Goal: Use online tool/utility: Utilize a website feature to perform a specific function

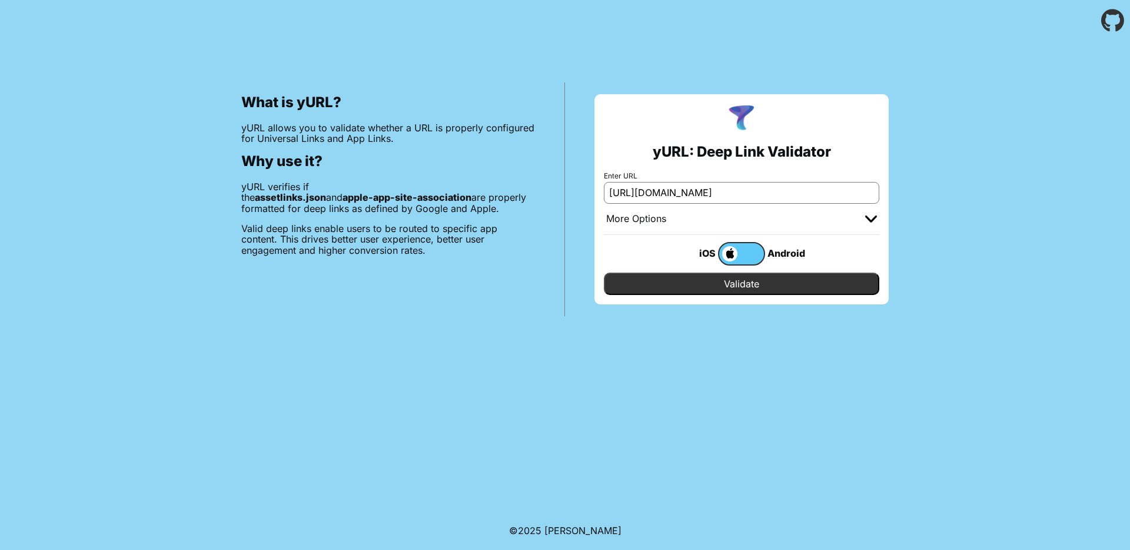
type input "[URL][DOMAIN_NAME]"
click at [779, 274] on input "Validate" at bounding box center [741, 283] width 275 height 22
click at [757, 292] on input "Validate" at bounding box center [741, 283] width 275 height 22
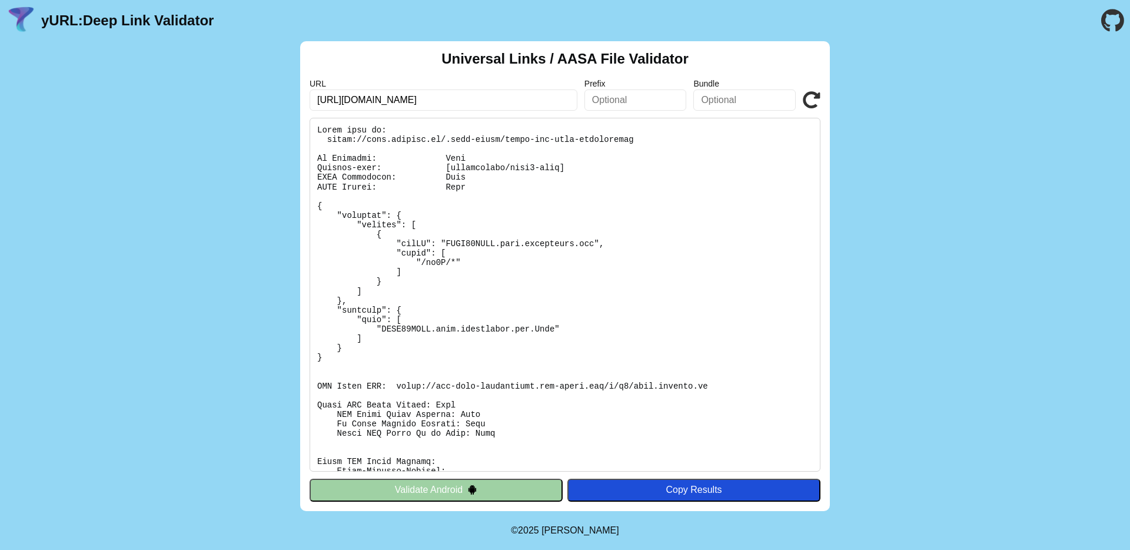
click at [517, 363] on pre at bounding box center [565, 295] width 511 height 354
click at [486, 332] on pre at bounding box center [565, 295] width 511 height 354
click at [531, 337] on pre at bounding box center [565, 295] width 511 height 354
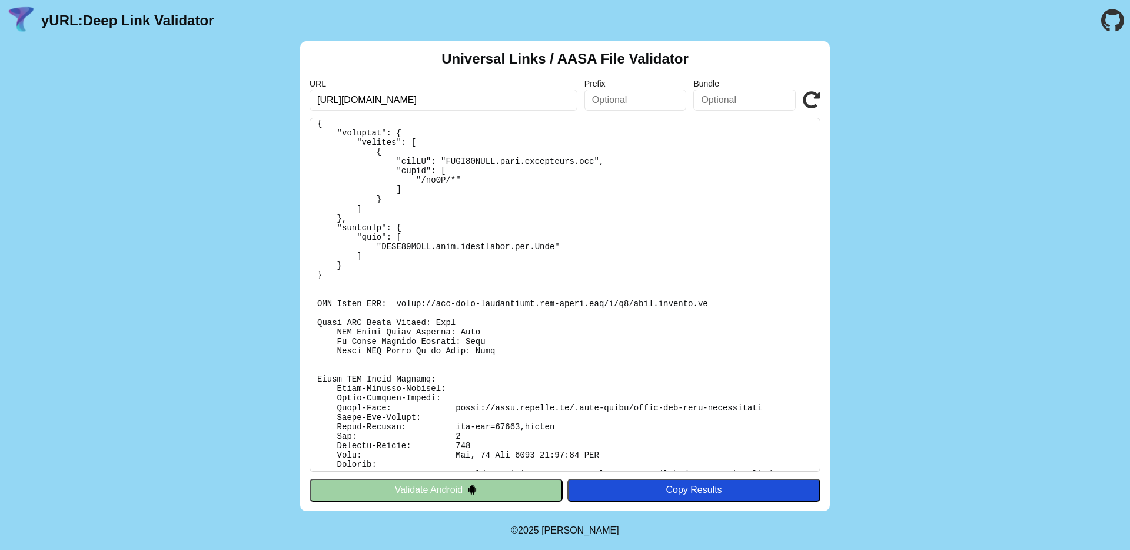
scroll to position [126, 0]
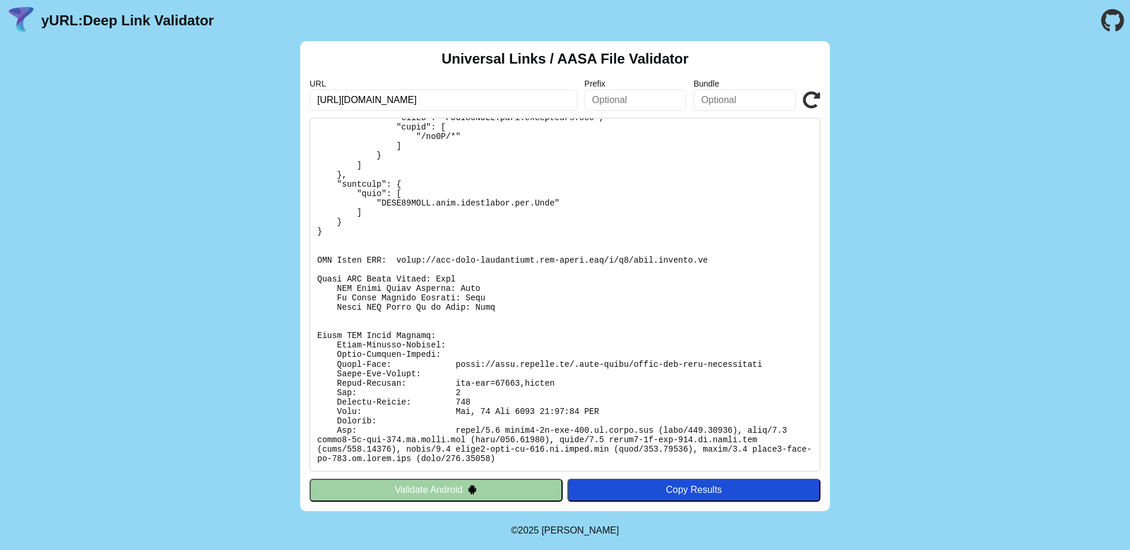
click at [424, 487] on button "Validate Android" at bounding box center [436, 489] width 253 height 22
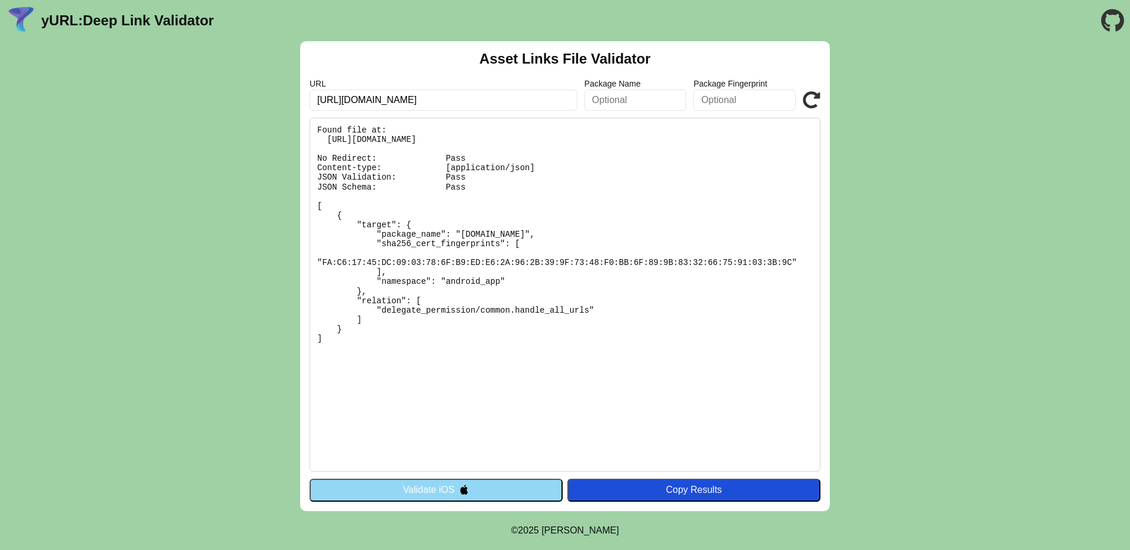
click at [471, 242] on pre "Found file at: https://mtel.onelink.me/.well-known/assetlinks.json No Redirect:…" at bounding box center [565, 295] width 511 height 354
click at [472, 240] on pre "Found file at: [URL][DOMAIN_NAME] No Redirect: Pass Content-type: [application/…" at bounding box center [565, 295] width 511 height 354
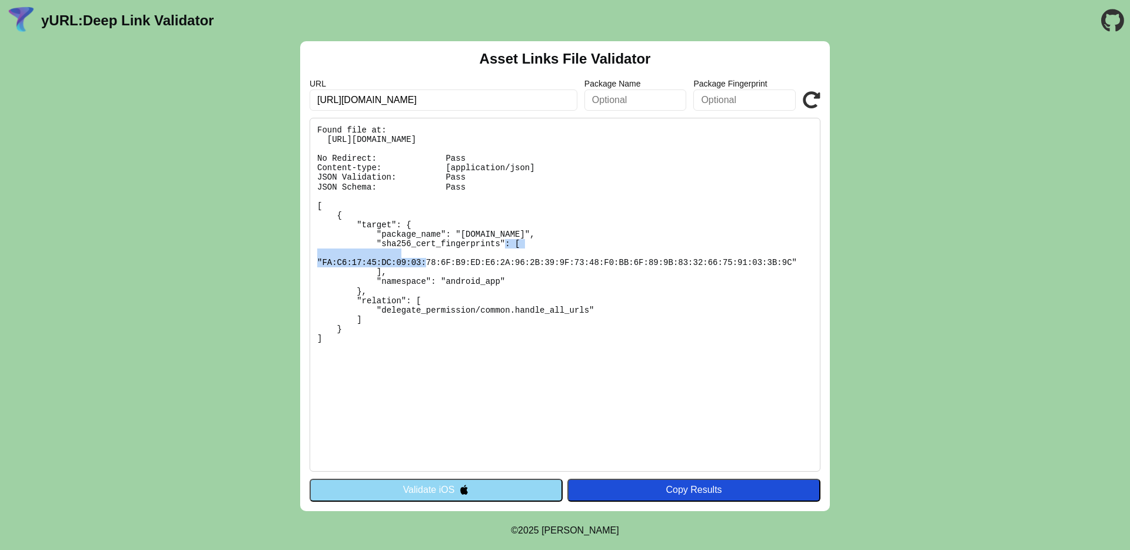
click at [476, 237] on pre "Found file at: [URL][DOMAIN_NAME] No Redirect: Pass Content-type: [application/…" at bounding box center [565, 295] width 511 height 354
click at [466, 240] on pre "Found file at: [URL][DOMAIN_NAME] No Redirect: Pass Content-type: [application/…" at bounding box center [565, 295] width 511 height 354
click at [472, 234] on pre "Found file at: [URL][DOMAIN_NAME] No Redirect: Pass Content-type: [application/…" at bounding box center [565, 295] width 511 height 354
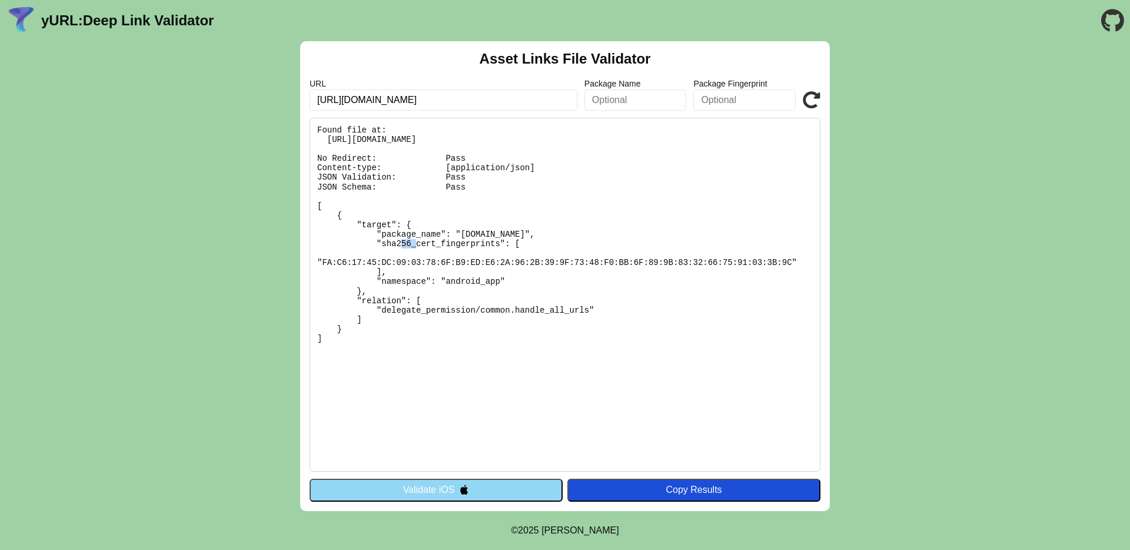
click at [472, 234] on pre "Found file at: [URL][DOMAIN_NAME] No Redirect: Pass Content-type: [application/…" at bounding box center [565, 295] width 511 height 354
click at [540, 235] on pre "Found file at: https://mtel.onelink.me/.well-known/assetlinks.json No Redirect:…" at bounding box center [565, 295] width 511 height 354
copy pre "com.onebangkok.dev"
click at [234, 434] on div "Asset Links File Validator URL https://mtel.onelink.me Package Name Package Fin…" at bounding box center [565, 276] width 1130 height 470
click at [408, 233] on pre "Found file at: [URL][DOMAIN_NAME] No Redirect: Pass Content-type: [application/…" at bounding box center [565, 295] width 511 height 354
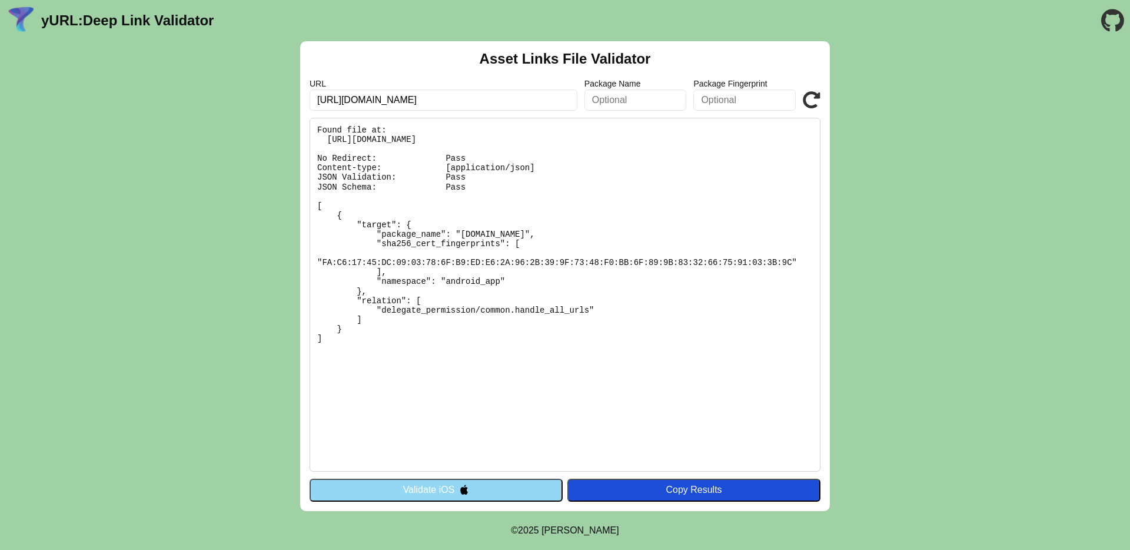
click at [408, 233] on pre "Found file at: [URL][DOMAIN_NAME] No Redirect: Pass Content-type: [application/…" at bounding box center [565, 295] width 511 height 354
click at [454, 301] on pre "Found file at: [URL][DOMAIN_NAME] No Redirect: Pass Content-type: [application/…" at bounding box center [565, 295] width 511 height 354
click at [377, 301] on pre "Found file at: [URL][DOMAIN_NAME] No Redirect: Pass Content-type: [application/…" at bounding box center [565, 295] width 511 height 354
click at [475, 230] on pre "Found file at: [URL][DOMAIN_NAME] No Redirect: Pass Content-type: [application/…" at bounding box center [565, 295] width 511 height 354
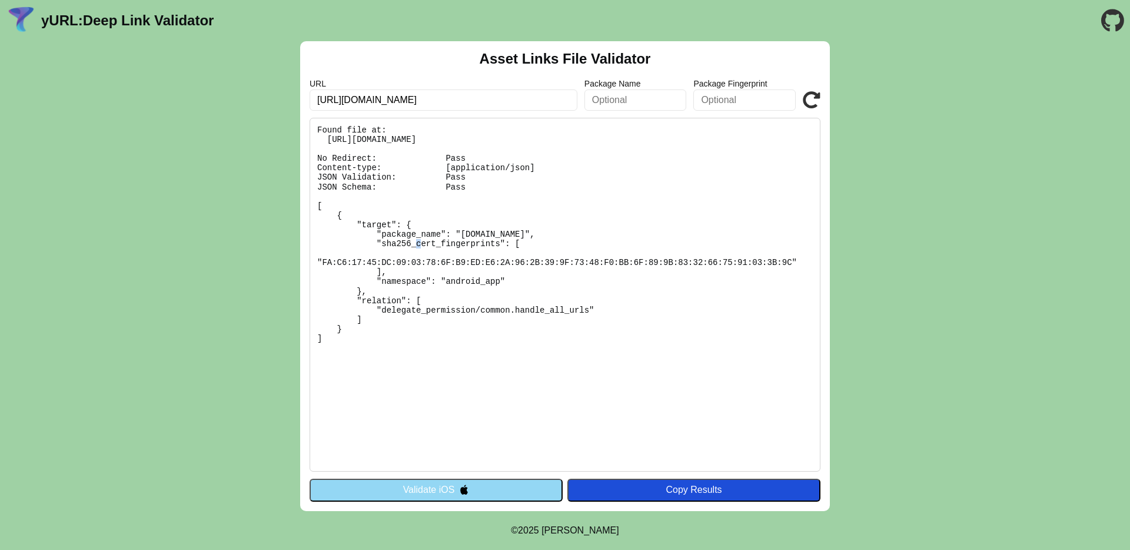
click at [477, 237] on pre "Found file at: [URL][DOMAIN_NAME] No Redirect: Pass Content-type: [application/…" at bounding box center [565, 295] width 511 height 354
click at [472, 236] on pre "Found file at: https://mtel.onelink.me/.well-known/assetlinks.json No Redirect:…" at bounding box center [565, 295] width 511 height 354
click at [536, 235] on pre "Found file at: https://mtel.onelink.me/.well-known/assetlinks.json No Redirect:…" at bounding box center [565, 295] width 511 height 354
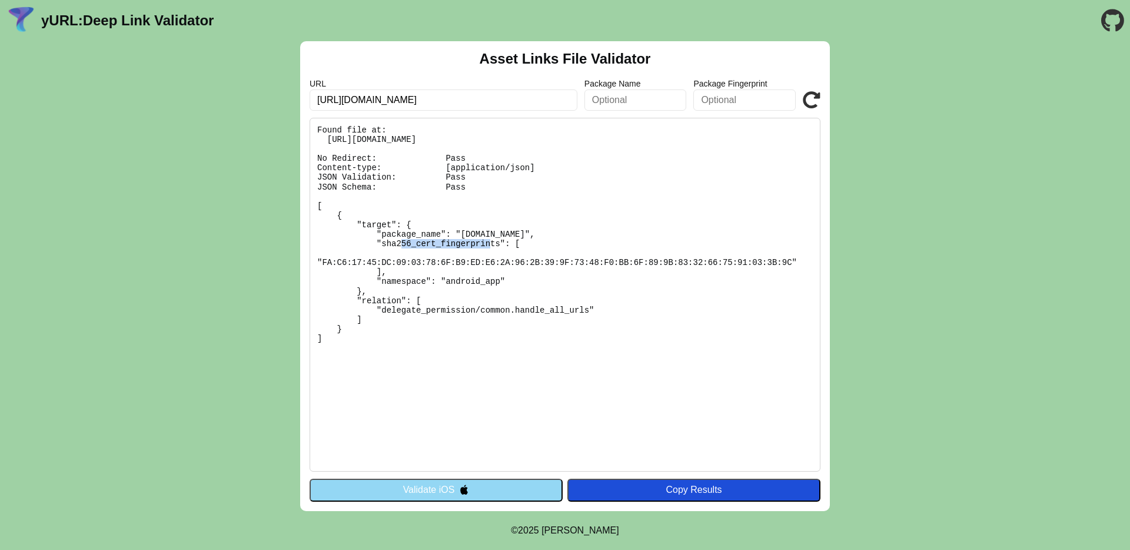
copy pre "com.onebangkok.dev"
click at [537, 487] on button "Validate iOS" at bounding box center [436, 489] width 253 height 22
click at [513, 490] on button "Validate iOS" at bounding box center [436, 489] width 253 height 22
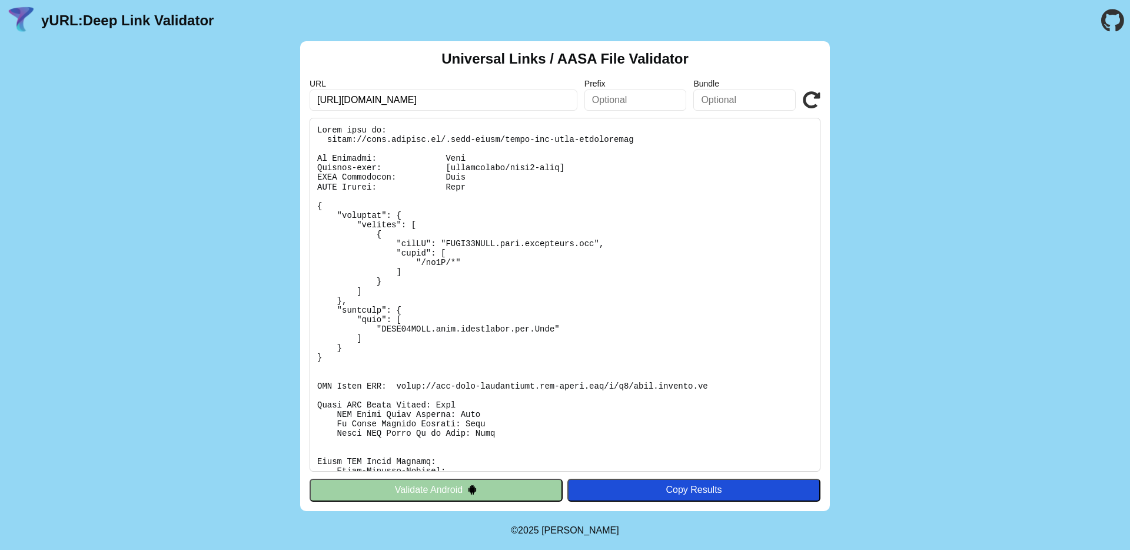
click at [485, 489] on button "Validate Android" at bounding box center [436, 489] width 253 height 22
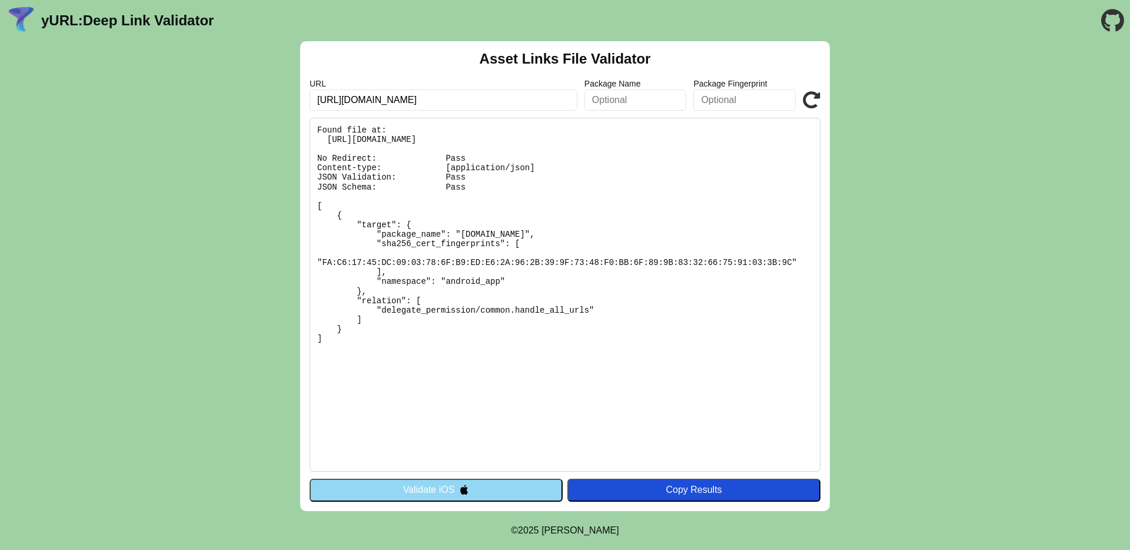
click at [811, 106] on icon at bounding box center [812, 100] width 18 height 18
click at [809, 94] on icon at bounding box center [812, 100] width 18 height 18
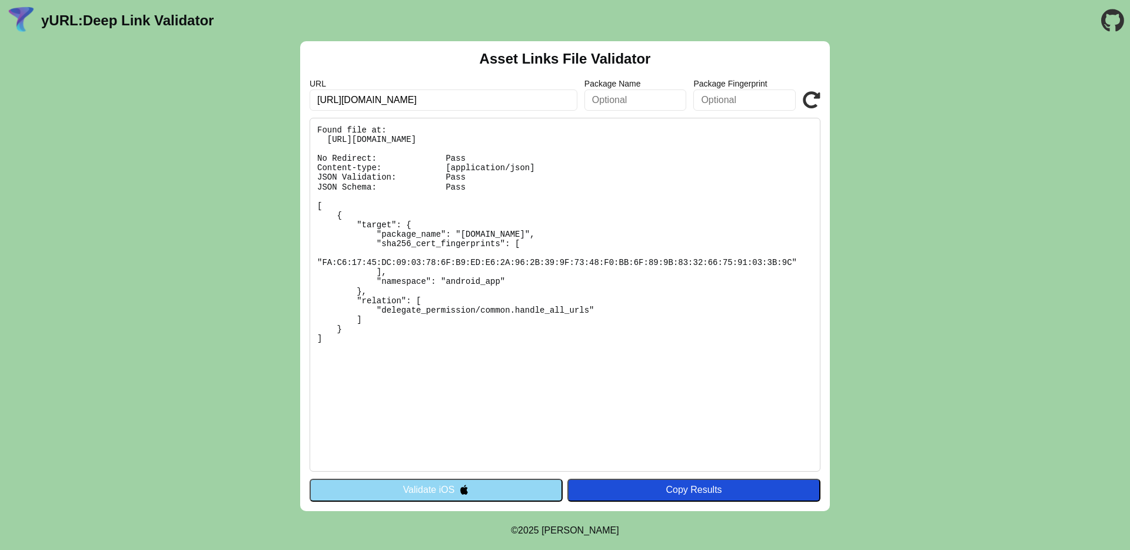
click at [451, 486] on button "Validate iOS" at bounding box center [436, 489] width 253 height 22
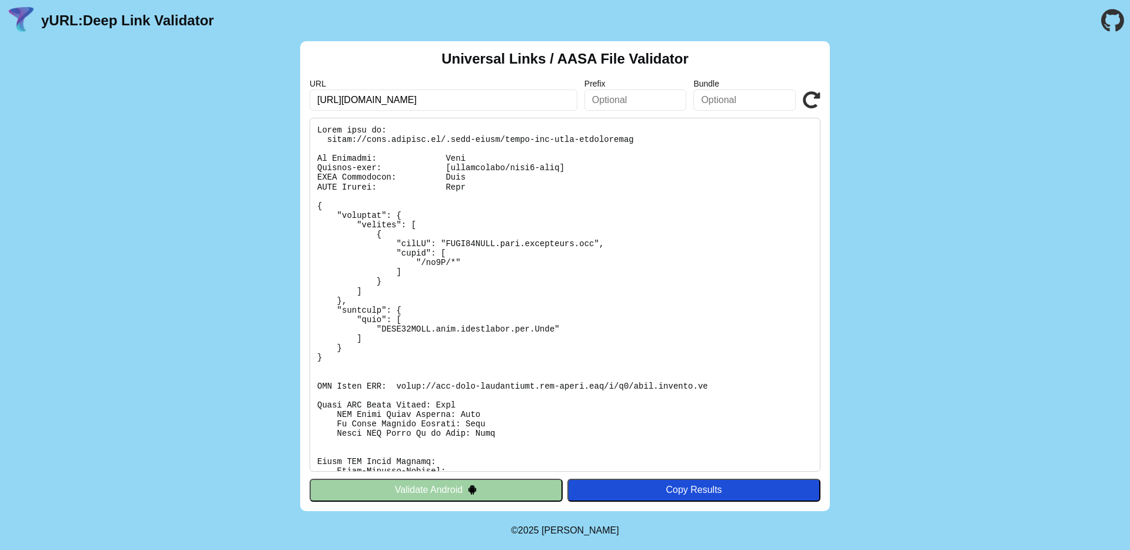
click at [450, 481] on button "Validate Android" at bounding box center [436, 489] width 253 height 22
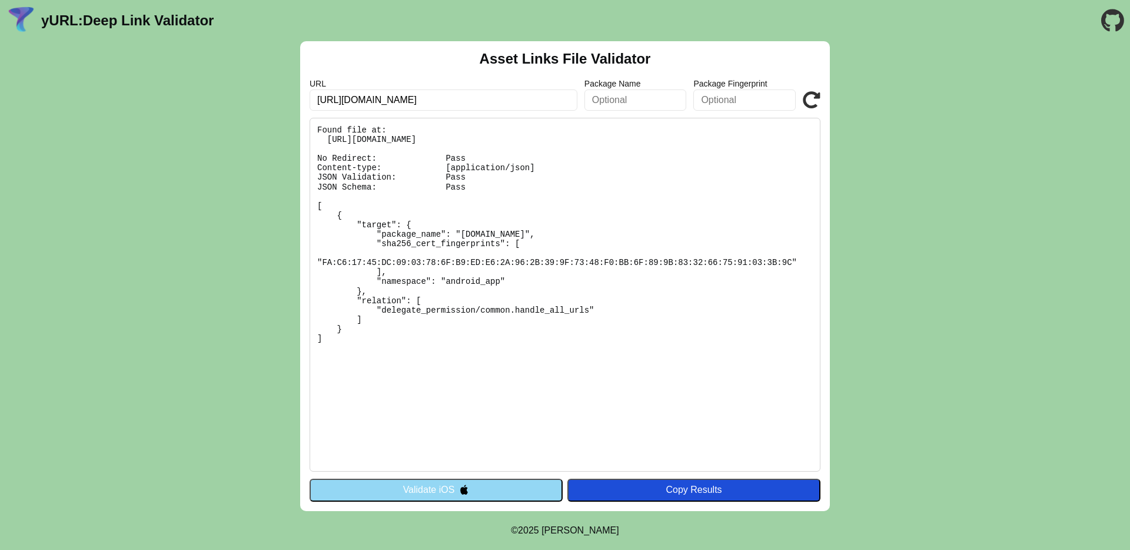
click at [809, 89] on div "URL https://mtel.onelink.me Package Name Package Fingerprint Validate" at bounding box center [565, 95] width 511 height 32
click at [809, 98] on icon at bounding box center [812, 100] width 18 height 18
click at [810, 110] on div "URL [URL][DOMAIN_NAME] Package Name Package Fingerprint Validate" at bounding box center [565, 95] width 511 height 32
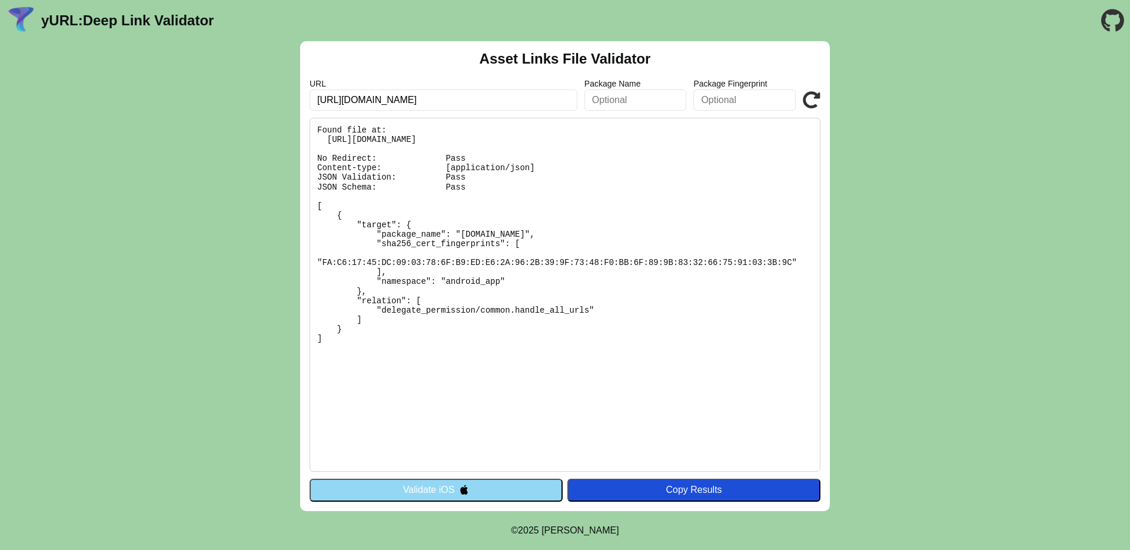
click at [810, 103] on icon at bounding box center [812, 100] width 18 height 18
click at [351, 99] on input "[URL][DOMAIN_NAME]" at bounding box center [444, 99] width 268 height 21
type input "[URL][DOMAIN_NAME]"
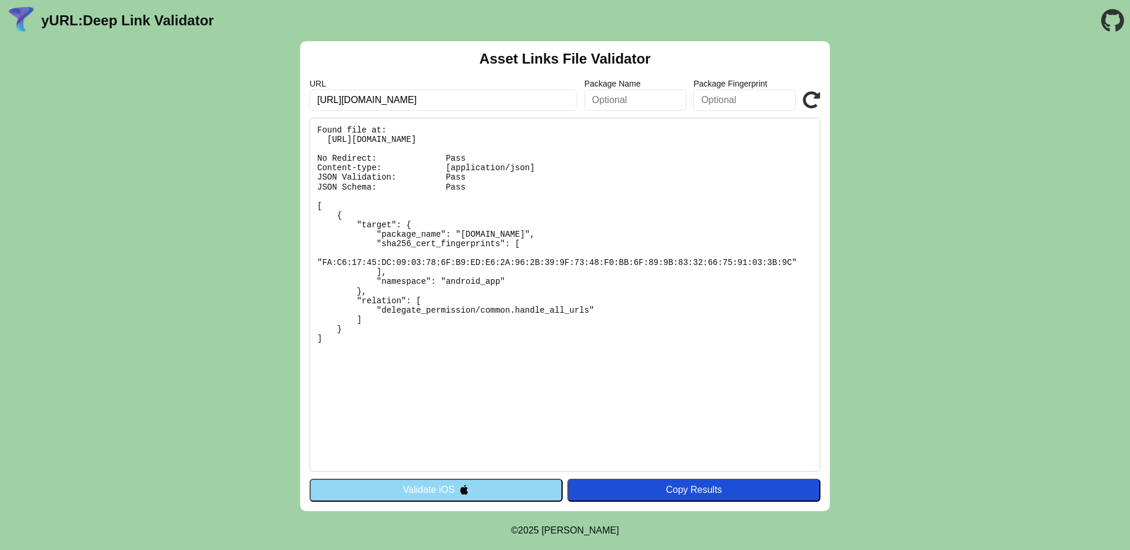
click button "Validate" at bounding box center [0, 0] width 0 height 0
click at [810, 103] on icon at bounding box center [812, 100] width 18 height 18
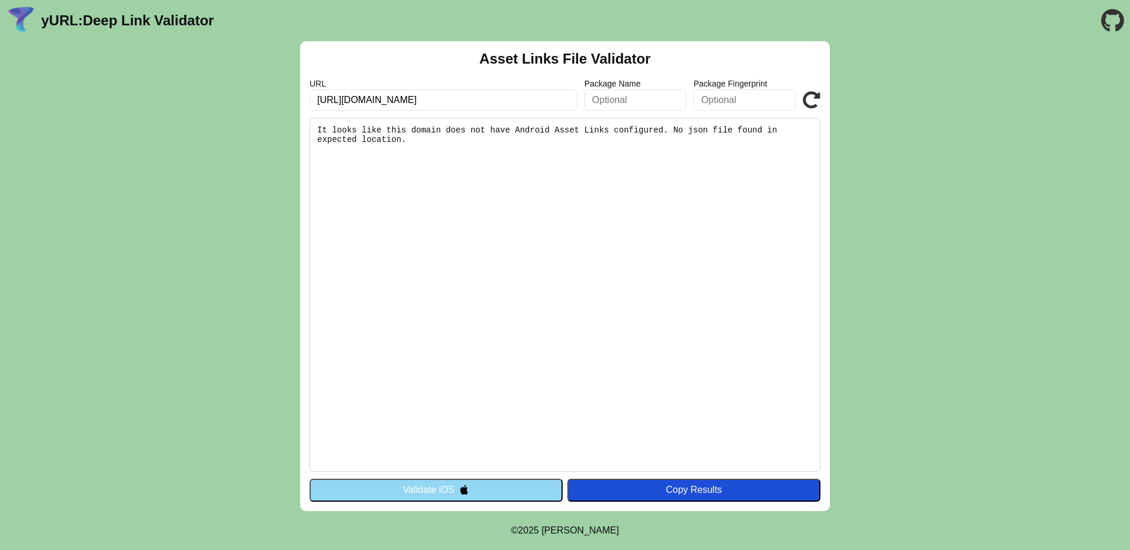
click at [810, 103] on icon at bounding box center [812, 100] width 18 height 18
click at [803, 102] on icon at bounding box center [812, 100] width 18 height 18
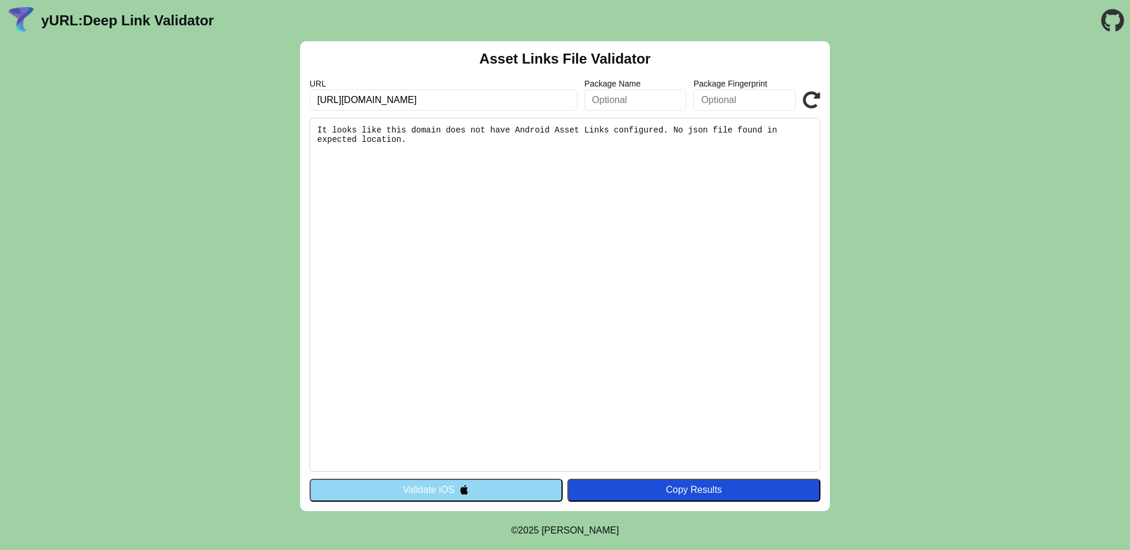
click at [504, 114] on div "Asset Links File Validator URL https://mtel-android.onelink.me Package Name Pac…" at bounding box center [565, 276] width 530 height 470
click at [544, 108] on input "[URL][DOMAIN_NAME]" at bounding box center [444, 99] width 268 height 21
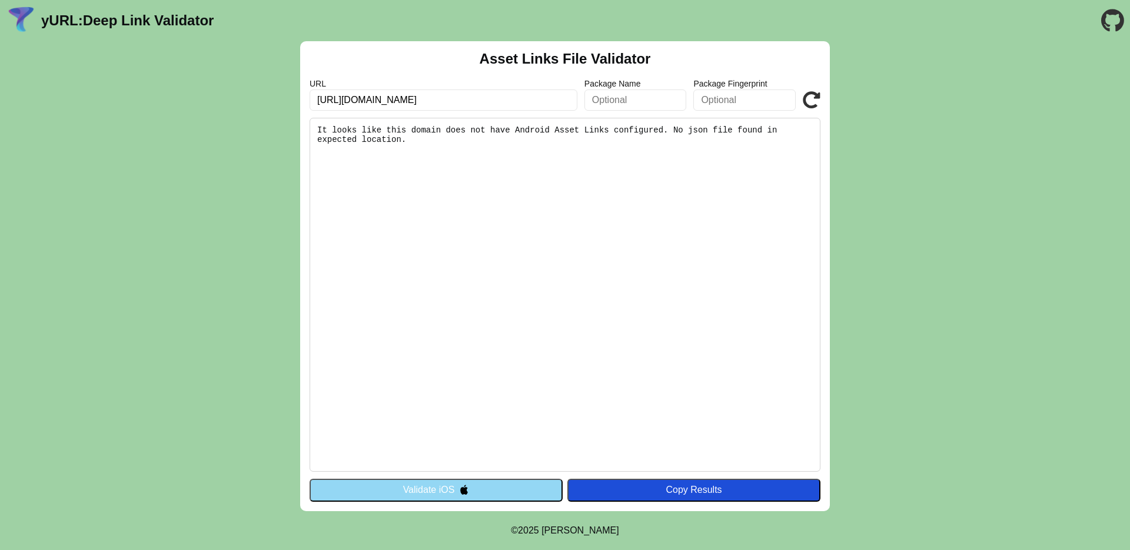
click at [806, 95] on icon at bounding box center [812, 100] width 18 height 18
click at [517, 488] on button "Validate iOS" at bounding box center [436, 489] width 253 height 22
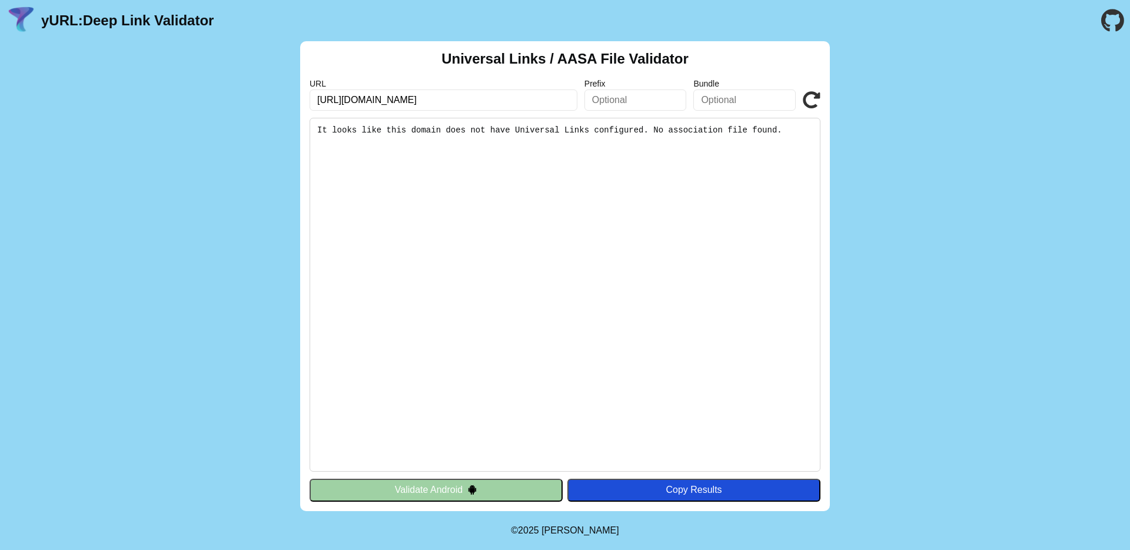
click at [395, 481] on button "Validate Android" at bounding box center [436, 489] width 253 height 22
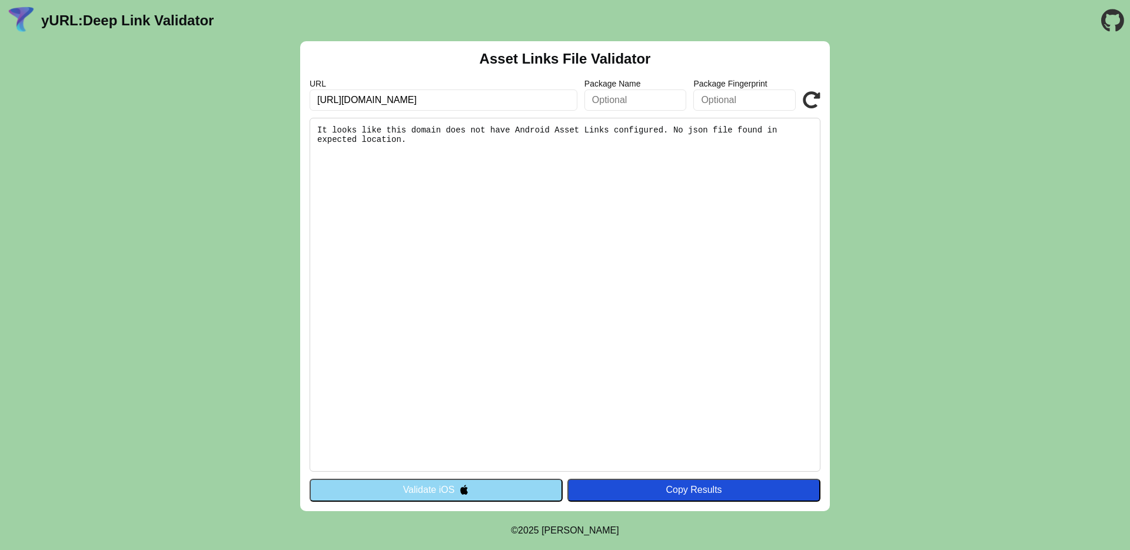
click at [380, 100] on input "https://mtel-android.onelink.me" at bounding box center [444, 99] width 268 height 21
type input "[URL][DOMAIN_NAME]"
click at [812, 102] on icon at bounding box center [812, 100] width 18 height 18
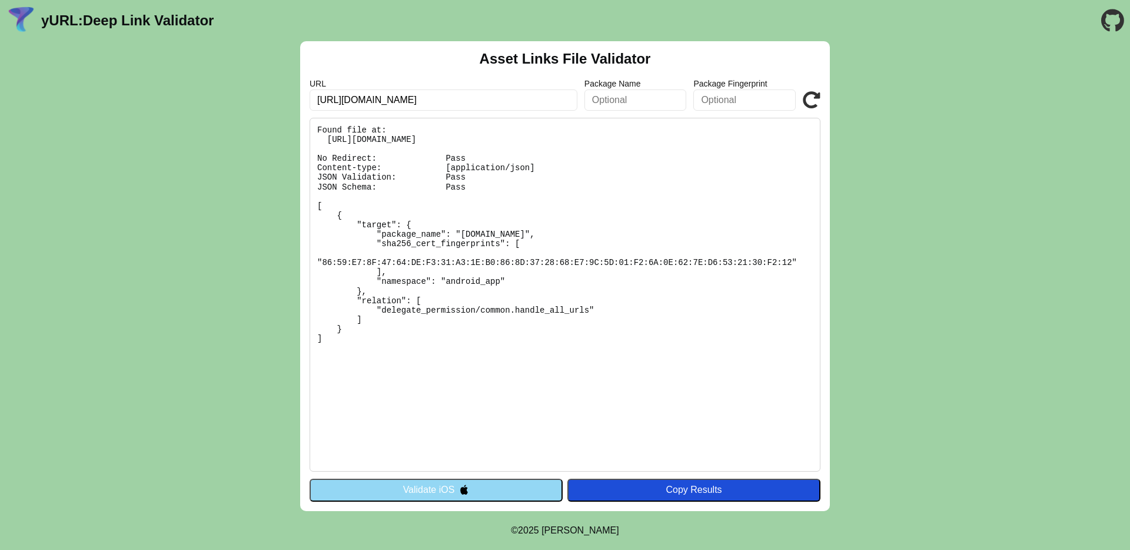
click at [357, 106] on input "[URL][DOMAIN_NAME]" at bounding box center [444, 99] width 268 height 21
type input "[URL][DOMAIN_NAME]"
click at [809, 96] on icon at bounding box center [812, 100] width 18 height 18
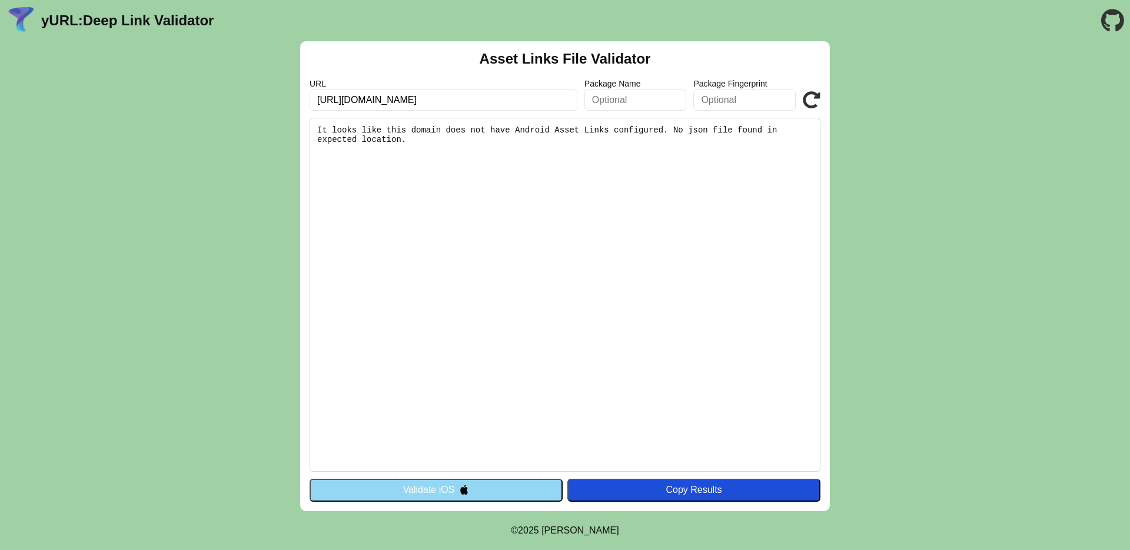
click at [382, 97] on input "https://mtel-android.onelink.me" at bounding box center [444, 99] width 268 height 21
click at [382, 97] on input "[URL][DOMAIN_NAME]" at bounding box center [444, 99] width 268 height 21
type input "[URL][DOMAIN_NAME]"
click at [811, 92] on icon at bounding box center [812, 100] width 18 height 18
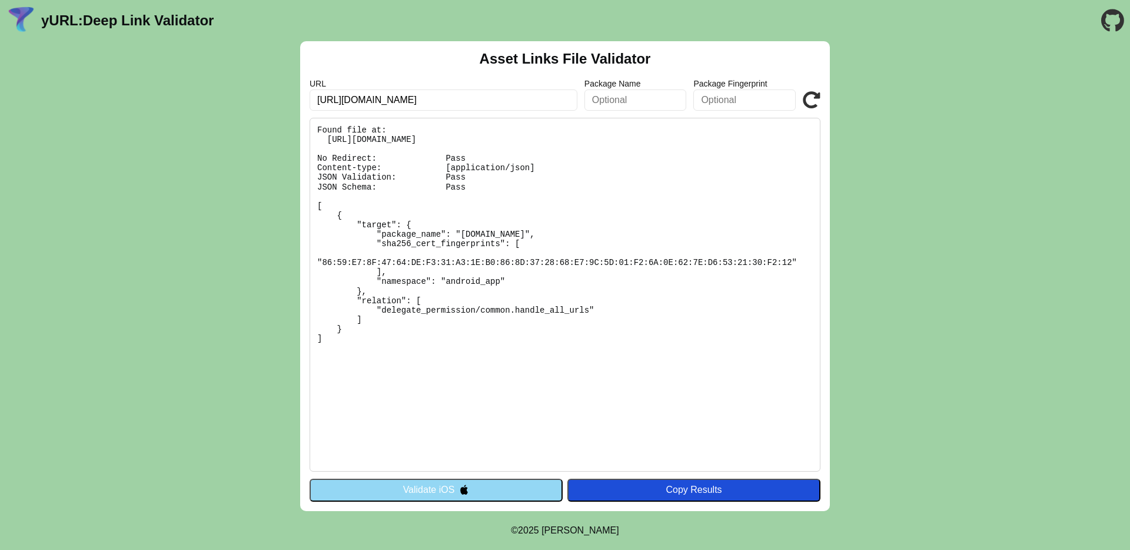
click at [591, 247] on pre "Found file at: https://mtel.onelink.me/.well-known/assetlinks.json No Redirect:…" at bounding box center [565, 295] width 511 height 354
click at [520, 373] on pre "Found file at: https://mtel.onelink.me/.well-known/assetlinks.json No Redirect:…" at bounding box center [565, 295] width 511 height 354
click at [432, 487] on button "Validate iOS" at bounding box center [436, 489] width 253 height 22
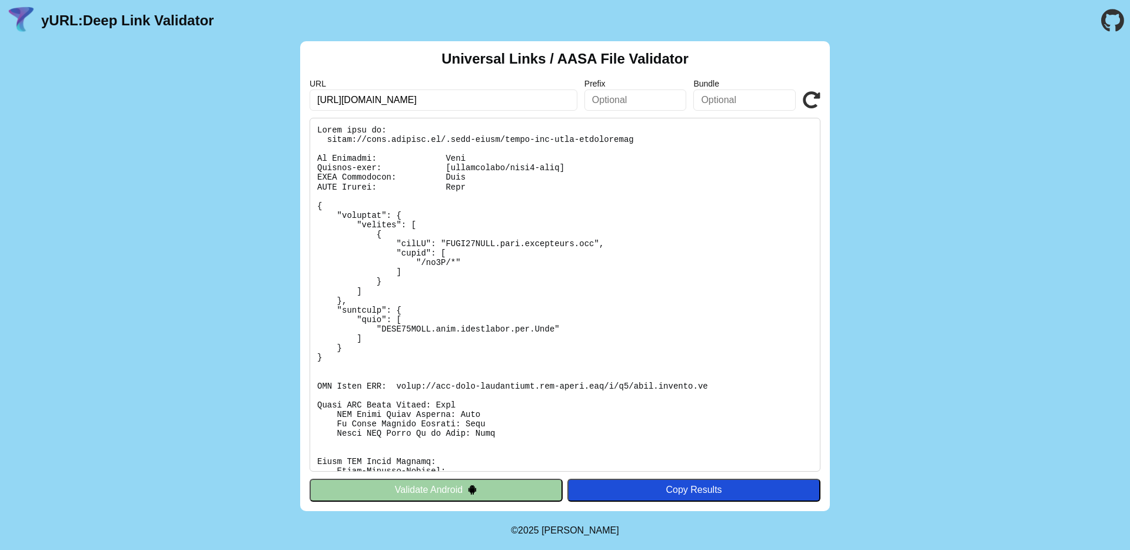
click at [387, 487] on button "Validate Android" at bounding box center [436, 489] width 253 height 22
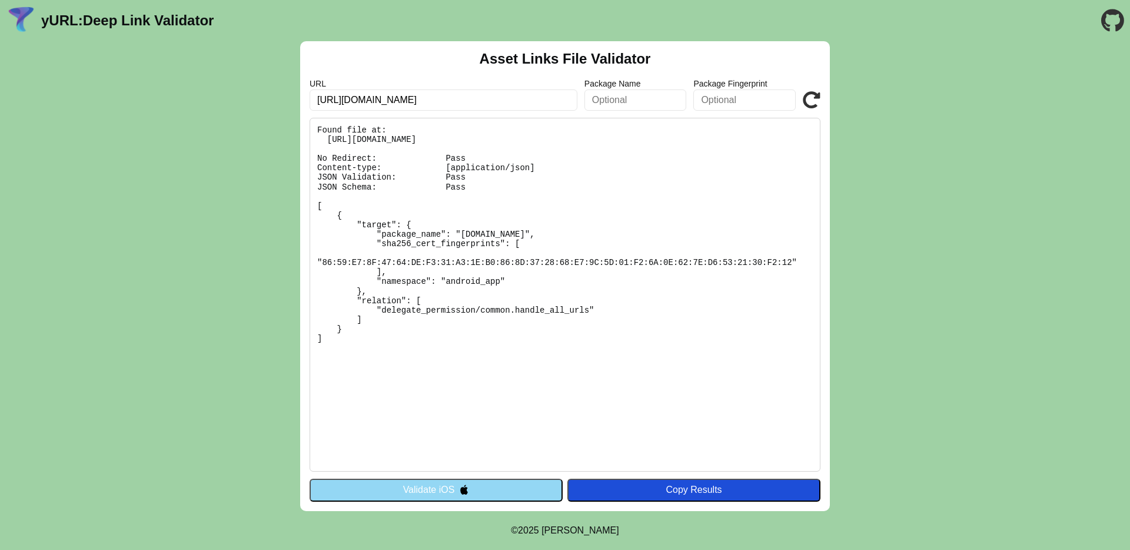
click at [387, 487] on button "Validate iOS" at bounding box center [436, 489] width 253 height 22
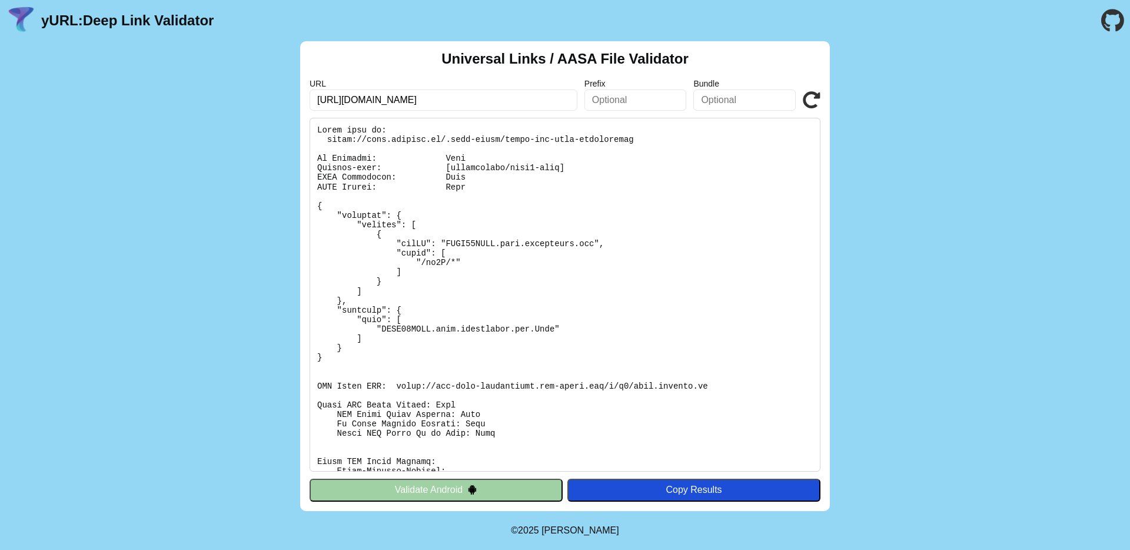
click at [387, 487] on button "Validate Android" at bounding box center [436, 489] width 253 height 22
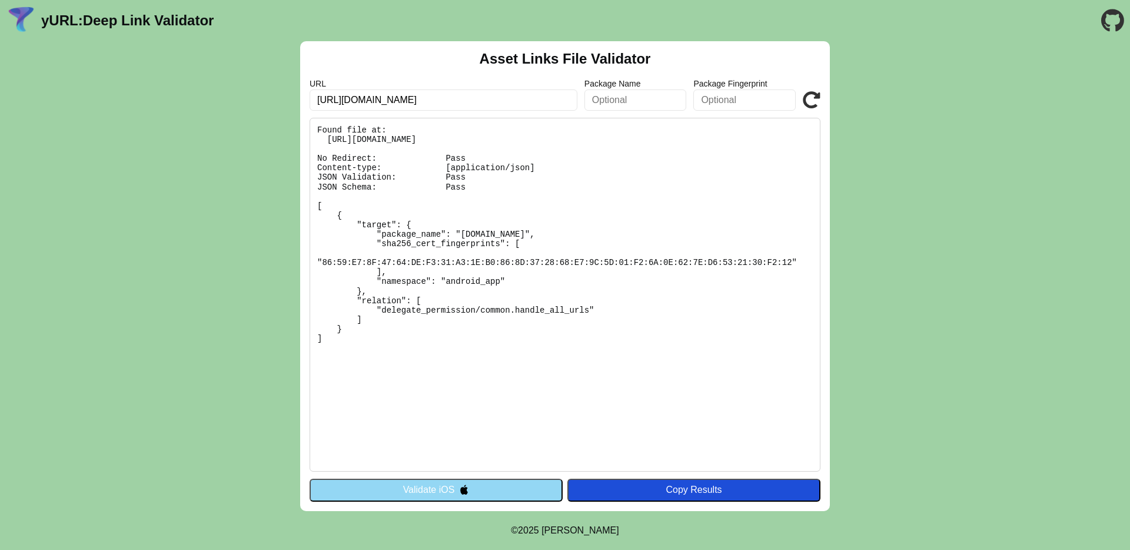
click at [535, 402] on pre "Found file at: [URL][DOMAIN_NAME] No Redirect: Pass Content-type: [application/…" at bounding box center [565, 295] width 511 height 354
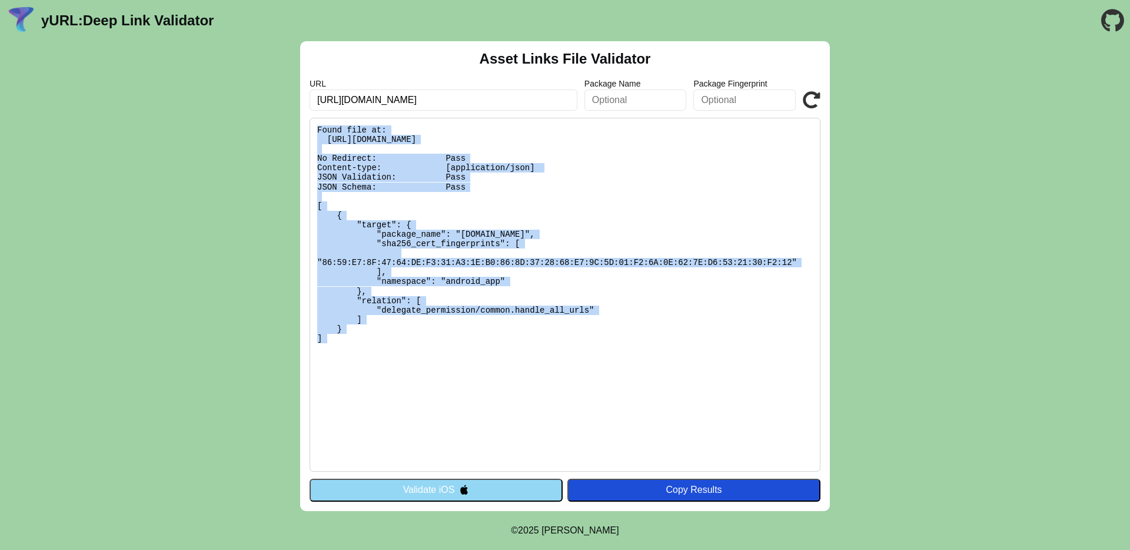
drag, startPoint x: 393, startPoint y: 274, endPoint x: 308, endPoint y: 134, distance: 164.5
click at [308, 134] on div "Asset Links File Validator URL [URL][DOMAIN_NAME] Package Name Package Fingerpr…" at bounding box center [565, 276] width 530 height 470
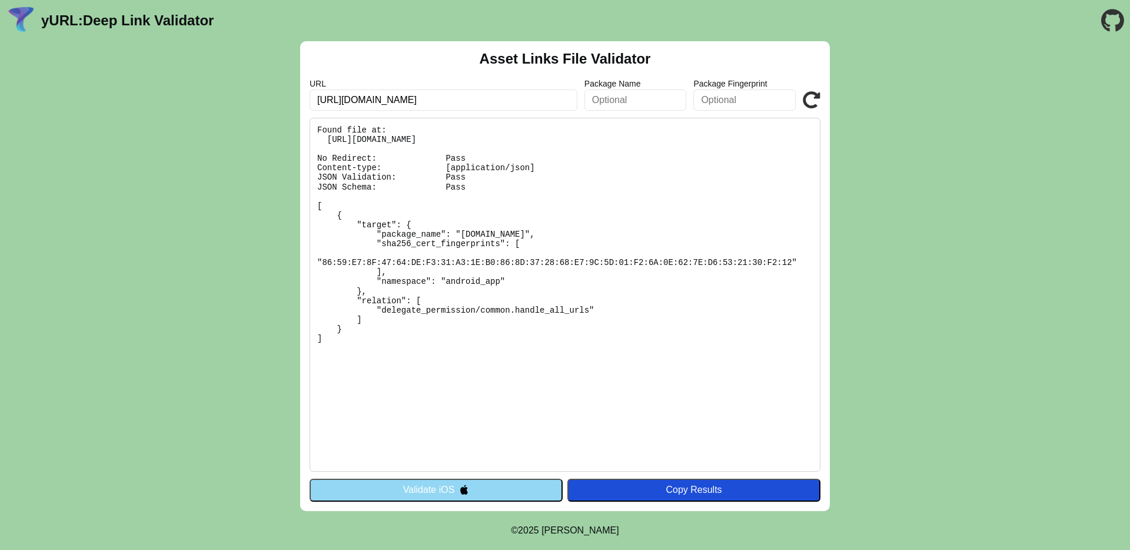
click at [478, 330] on pre "Found file at: [URL][DOMAIN_NAME] No Redirect: Pass Content-type: [application/…" at bounding box center [565, 295] width 511 height 354
click at [445, 240] on pre "Found file at: [URL][DOMAIN_NAME] No Redirect: Pass Content-type: [application/…" at bounding box center [565, 295] width 511 height 354
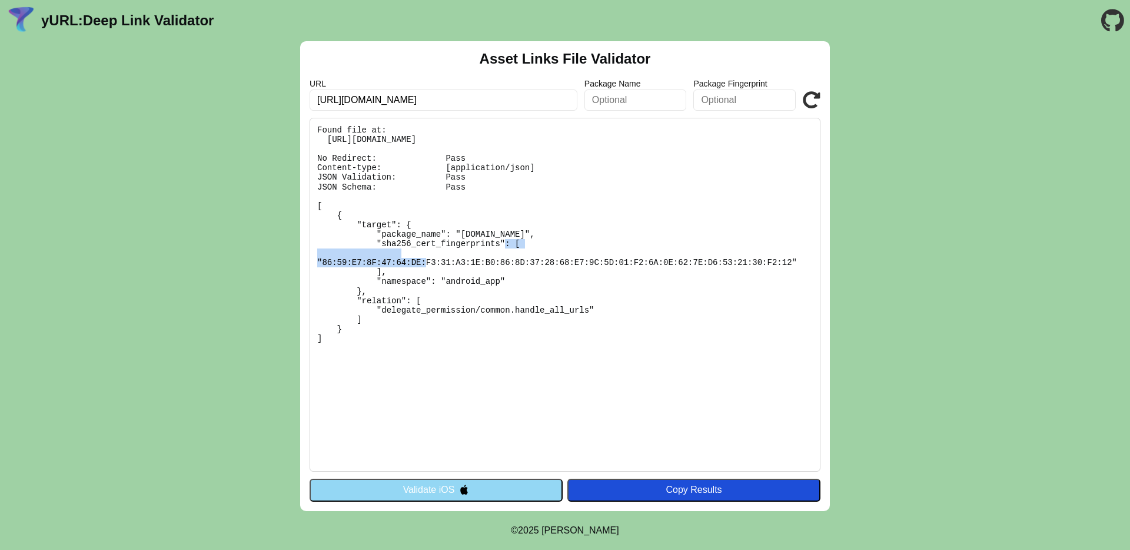
click at [402, 355] on pre "Found file at: [URL][DOMAIN_NAME] No Redirect: Pass Content-type: [application/…" at bounding box center [565, 295] width 511 height 354
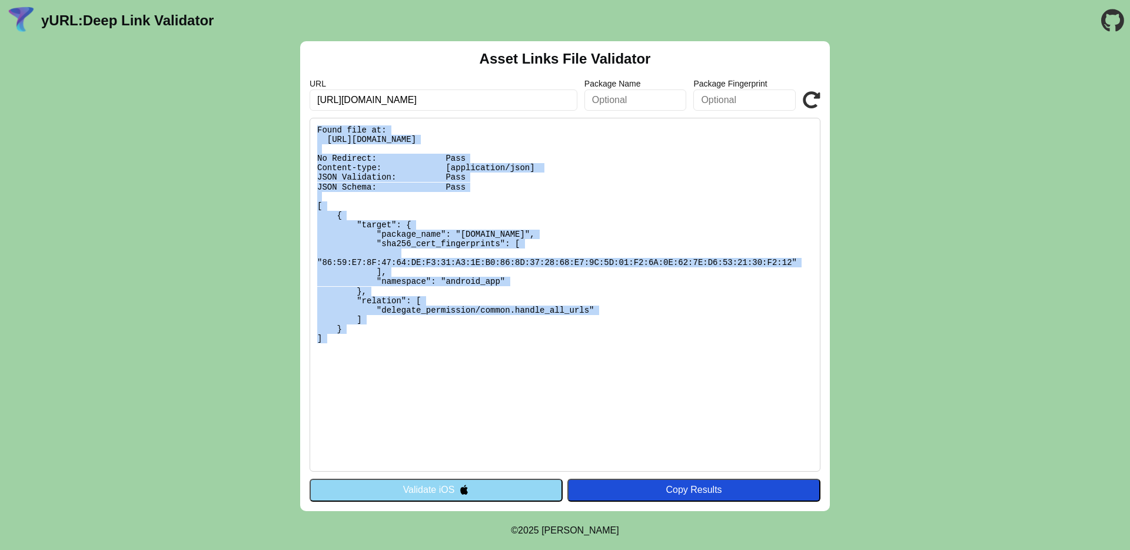
drag, startPoint x: 402, startPoint y: 355, endPoint x: 305, endPoint y: 131, distance: 244.9
click at [305, 131] on div "Asset Links File Validator URL https://mtel.onelink.me Package Name Package Fin…" at bounding box center [565, 276] width 530 height 470
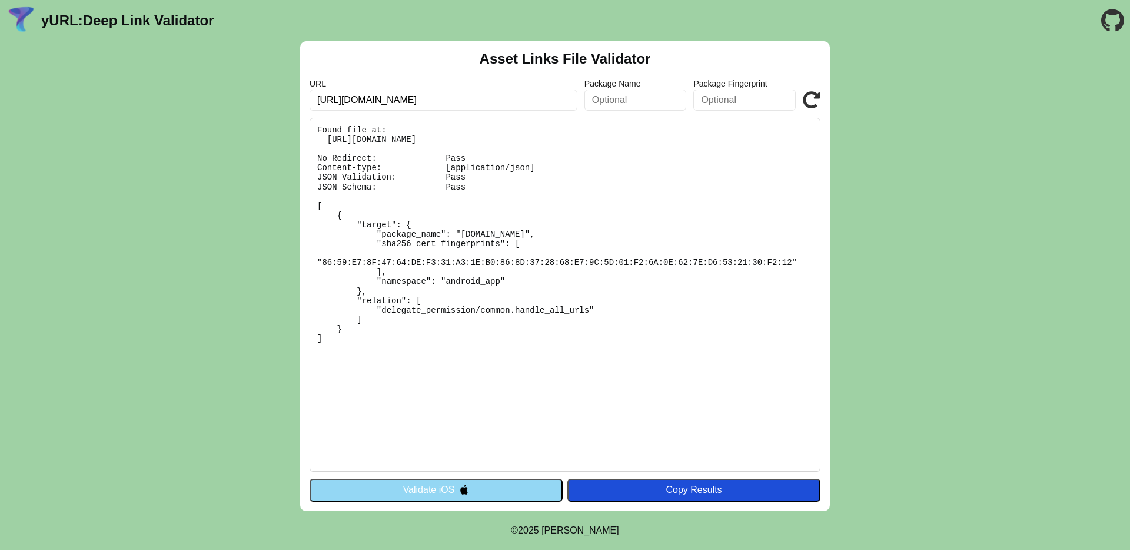
click at [433, 493] on button "Validate iOS" at bounding box center [436, 489] width 253 height 22
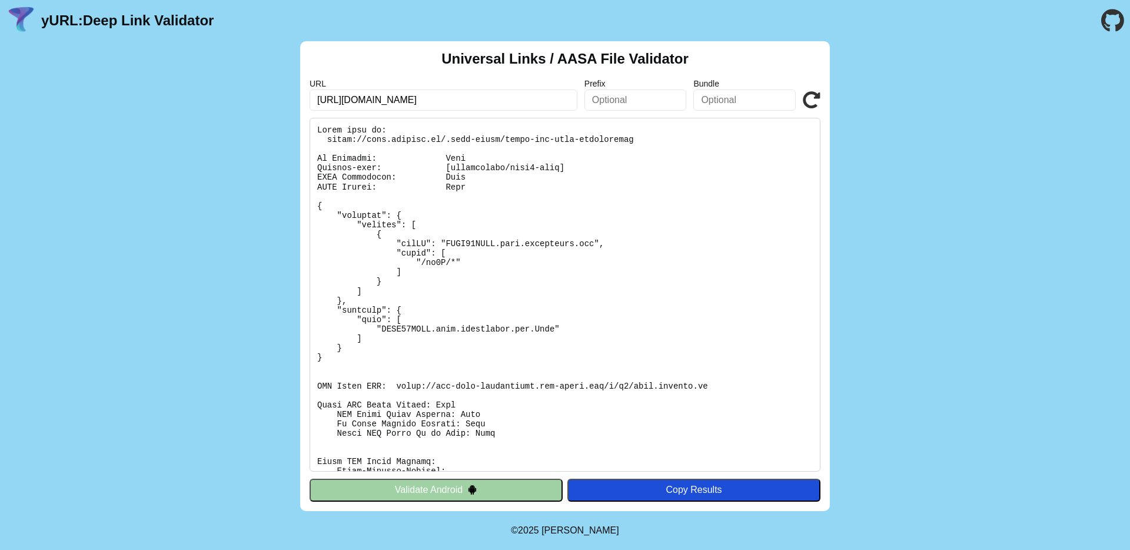
click at [433, 493] on button "Validate Android" at bounding box center [436, 489] width 253 height 22
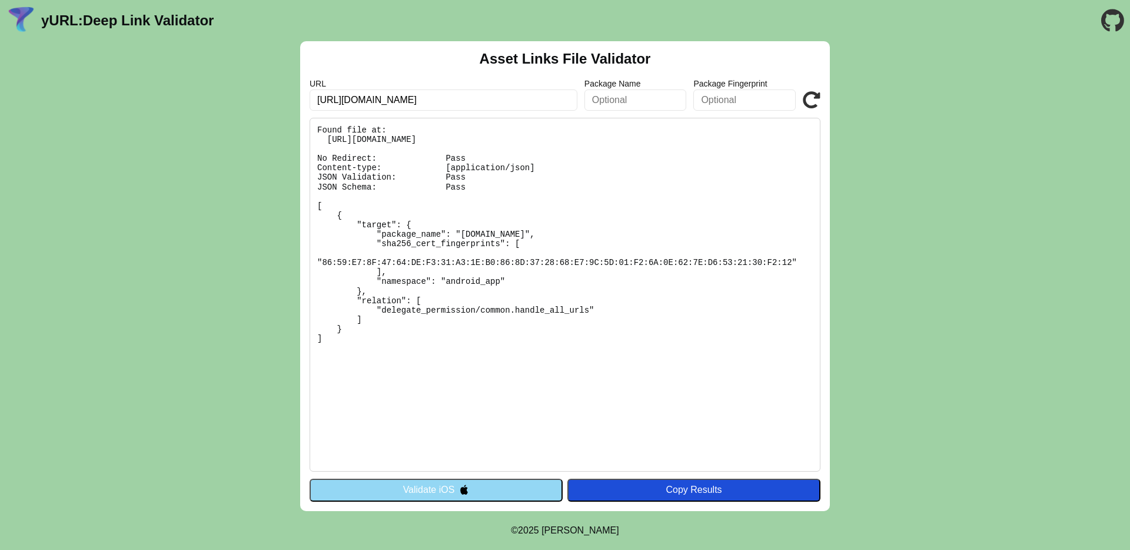
click at [355, 103] on input "[URL][DOMAIN_NAME]" at bounding box center [444, 99] width 268 height 21
type input "[URL][DOMAIN_NAME]"
click button "Validate" at bounding box center [0, 0] width 0 height 0
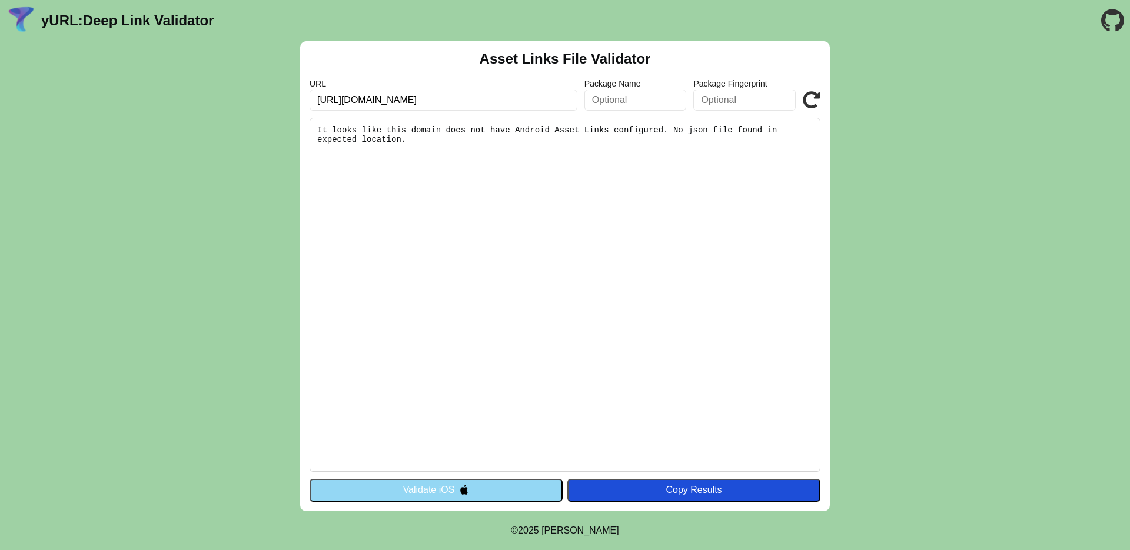
click at [548, 95] on input "[URL][DOMAIN_NAME]" at bounding box center [444, 99] width 268 height 21
click at [474, 94] on input "[URL][DOMAIN_NAME]" at bounding box center [444, 99] width 268 height 21
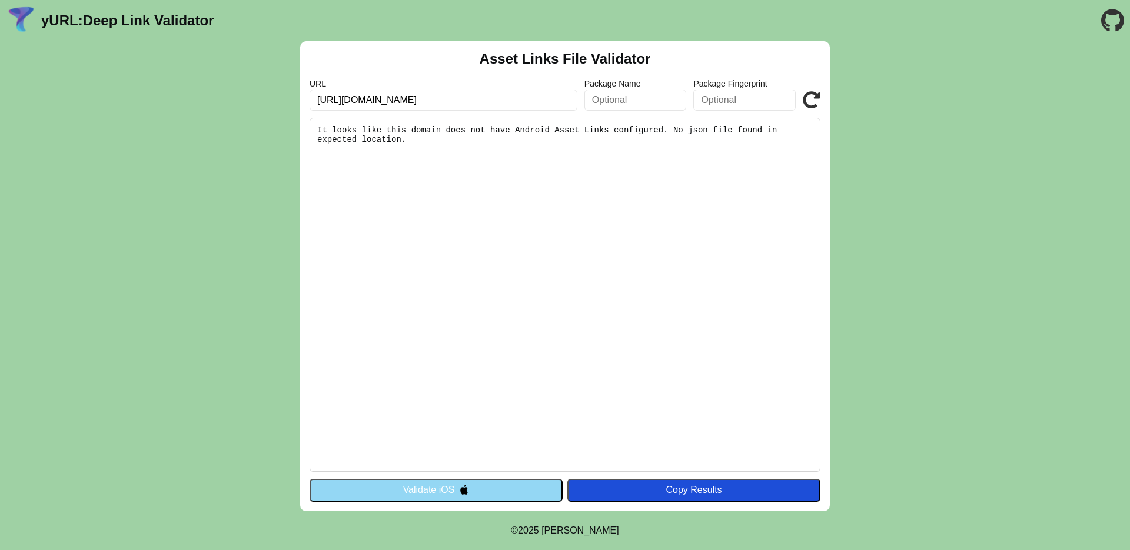
click at [377, 95] on input "[URL][DOMAIN_NAME]" at bounding box center [444, 99] width 268 height 21
click at [379, 104] on input "[URL][DOMAIN_NAME]" at bounding box center [444, 99] width 268 height 21
paste input "mtel-androi"
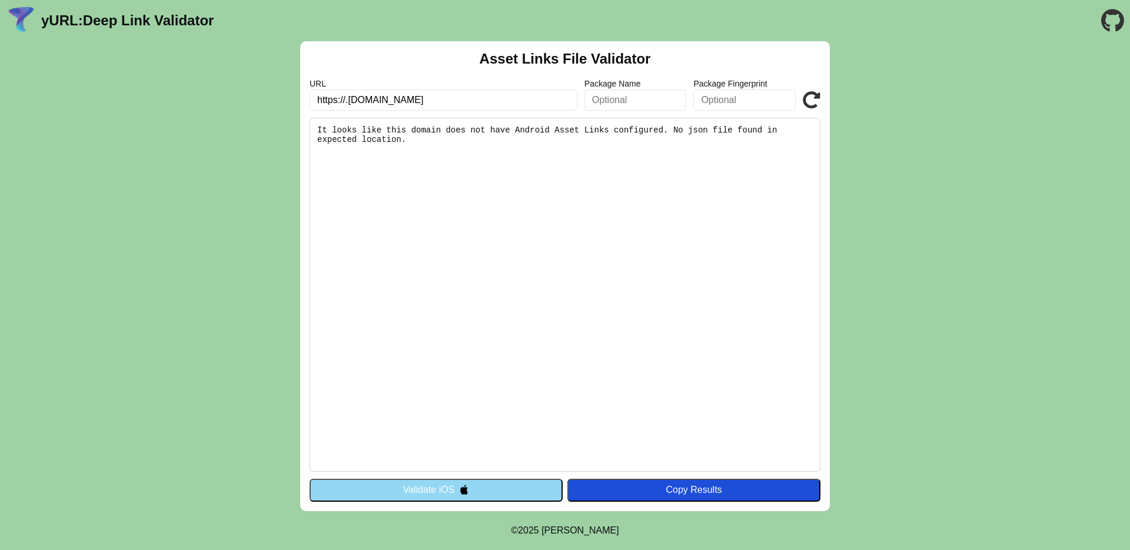
paste input "mtel-androi"
type input "https://mtel-androi.onelink.me"
click at [438, 493] on button "Validate iOS" at bounding box center [436, 489] width 253 height 22
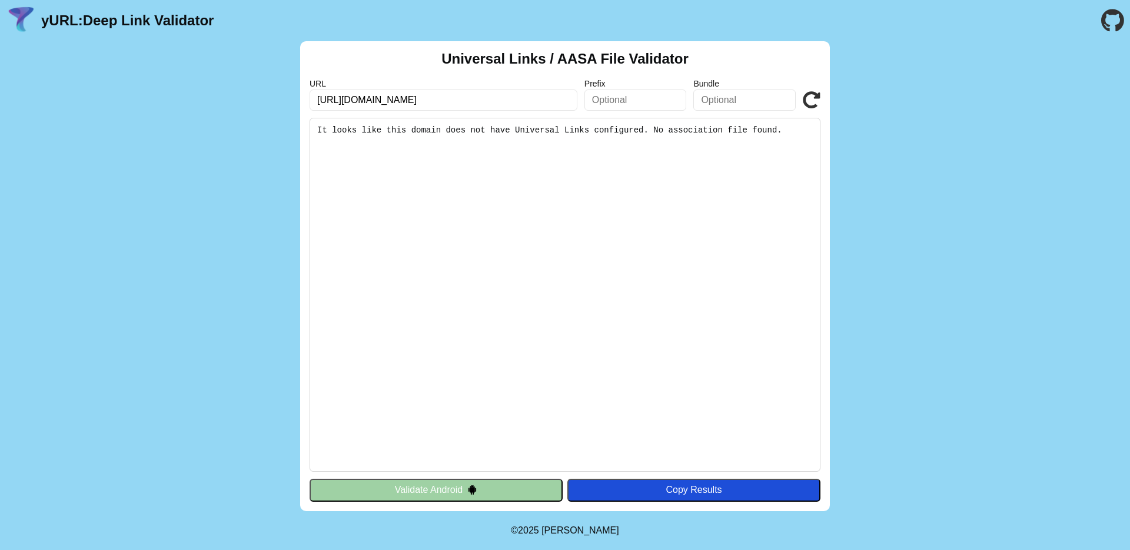
click at [446, 487] on button "Validate Android" at bounding box center [436, 489] width 253 height 22
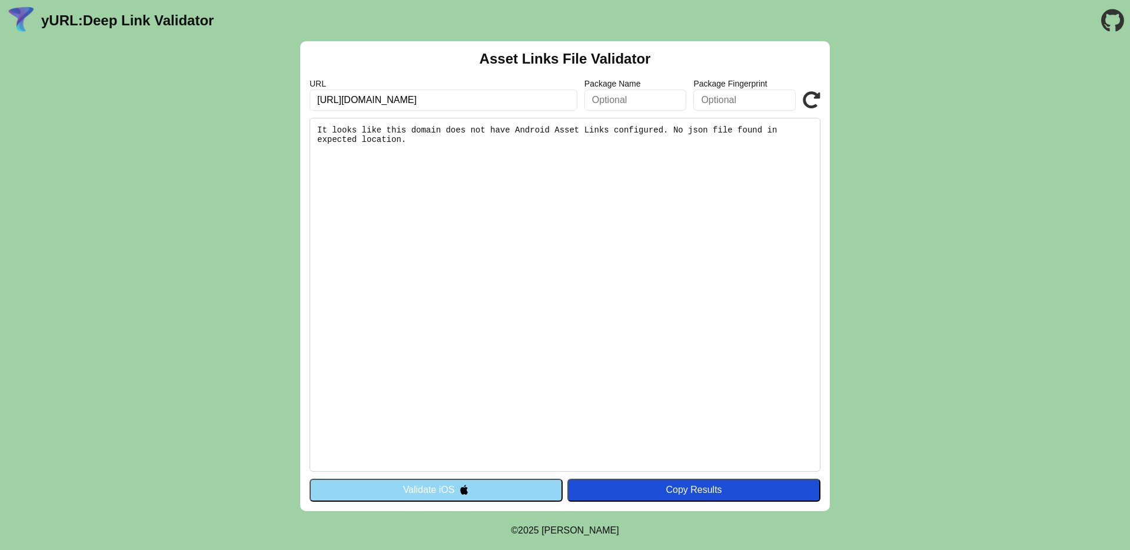
click at [540, 280] on pre "It looks like this domain does not have Android Asset Links configured. No json…" at bounding box center [565, 295] width 511 height 354
click at [398, 104] on input "[URL][DOMAIN_NAME]" at bounding box center [444, 99] width 268 height 21
type input "[URL][DOMAIN_NAME]"
click button "Validate" at bounding box center [0, 0] width 0 height 0
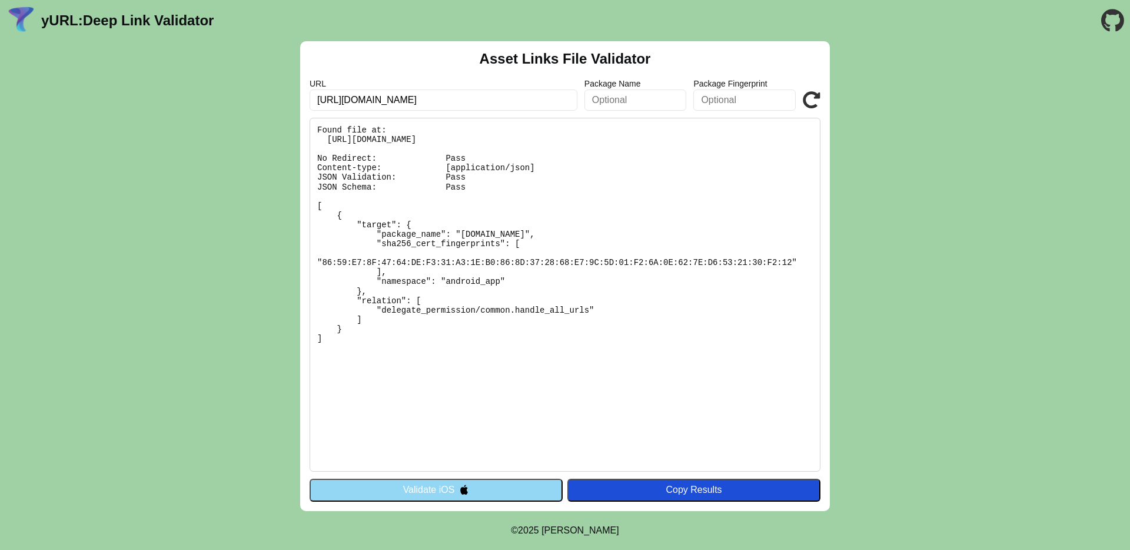
click at [352, 101] on input "[URL][DOMAIN_NAME]" at bounding box center [444, 99] width 268 height 21
click at [466, 99] on input "[URL][DOMAIN_NAME]" at bounding box center [444, 99] width 268 height 21
